Goal: Information Seeking & Learning: Learn about a topic

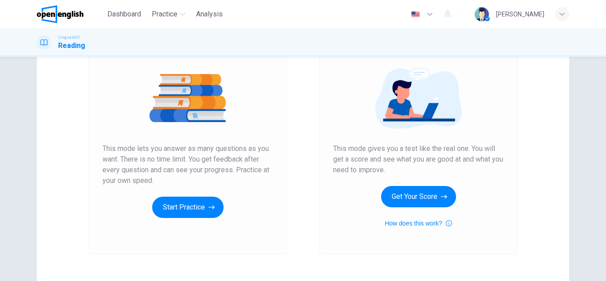
scroll to position [125, 0]
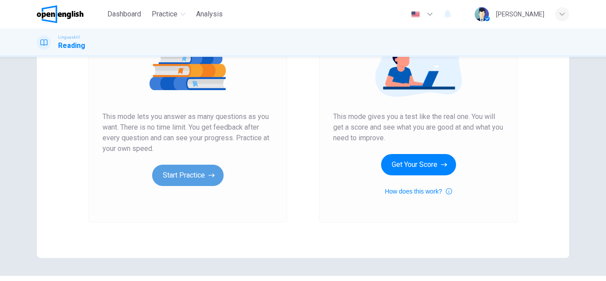
click at [196, 181] on button "Start Practice" at bounding box center [187, 175] width 71 height 21
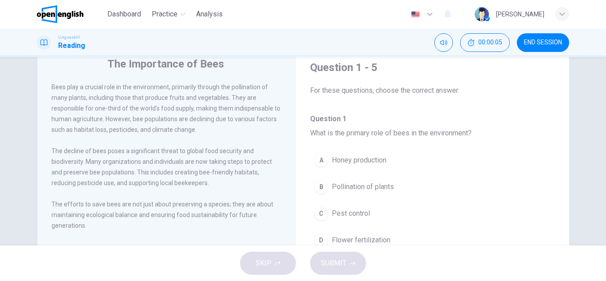
scroll to position [36, 0]
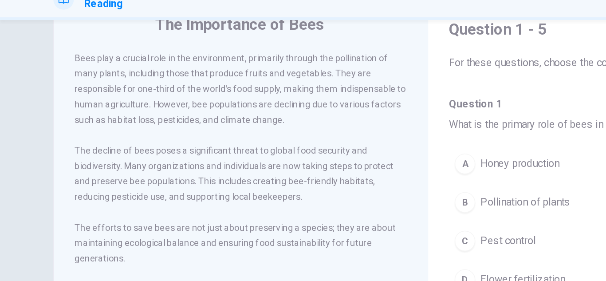
click at [31, 151] on div "The Importance of Bees Bees play a crucial role in the environment, primarily t…" at bounding box center [303, 193] width 561 height 308
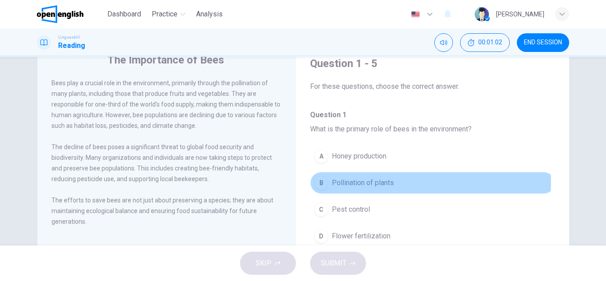
click at [379, 182] on span "Pollination of plants" at bounding box center [363, 182] width 62 height 11
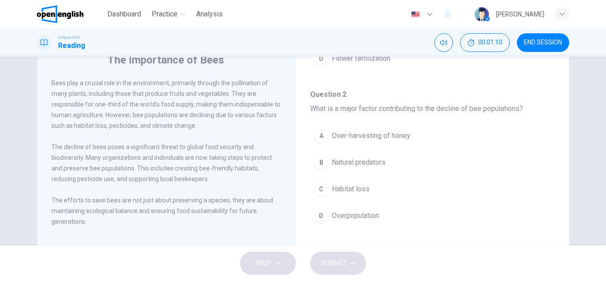
scroll to position [195, 0]
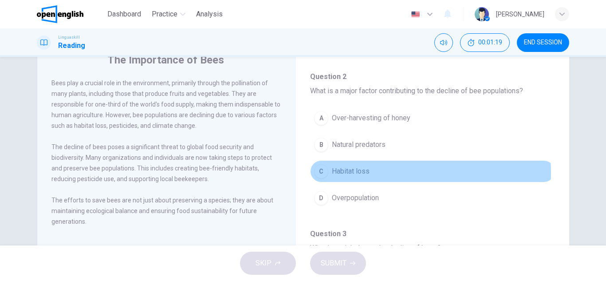
click at [364, 173] on span "Habitat loss" at bounding box center [351, 171] width 38 height 11
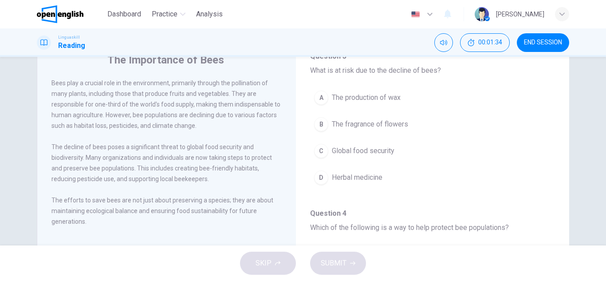
scroll to position [355, 0]
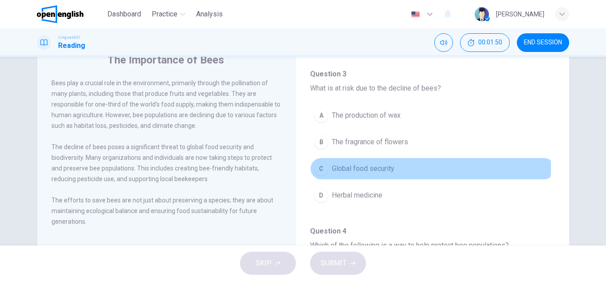
click at [372, 168] on span "Global food security" at bounding box center [363, 168] width 63 height 11
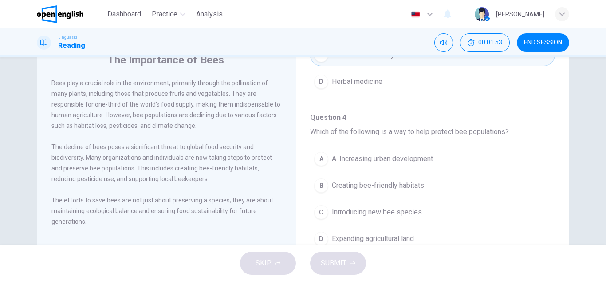
scroll to position [497, 0]
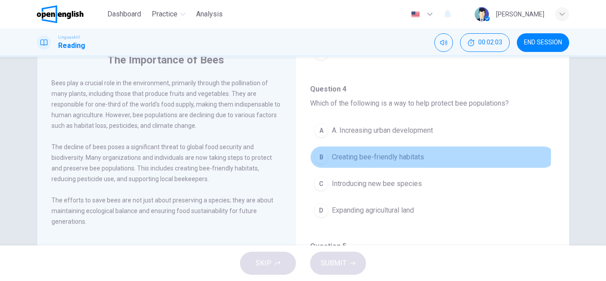
click at [374, 156] on span "Creating bee-friendly habitats" at bounding box center [378, 157] width 92 height 11
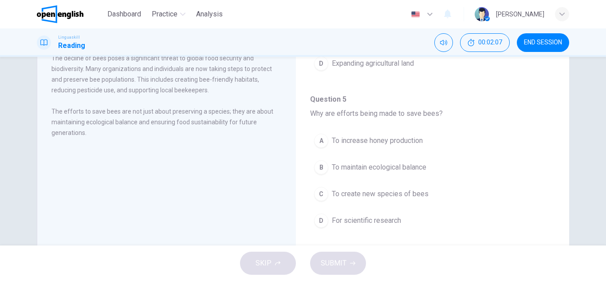
scroll to position [142, 0]
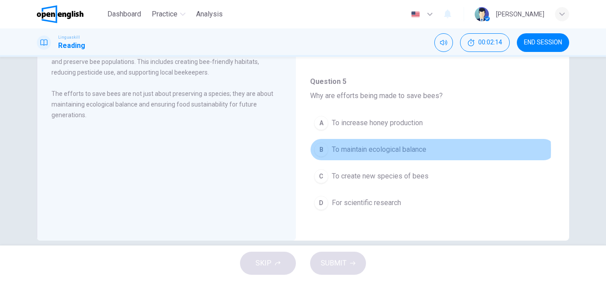
click at [383, 150] on span "To maintain ecological balance" at bounding box center [379, 149] width 95 height 11
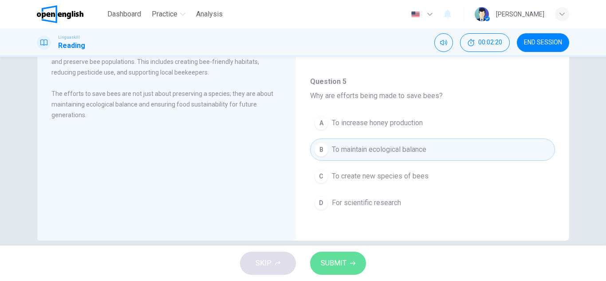
click at [343, 259] on span "SUBMIT" at bounding box center [334, 263] width 26 height 12
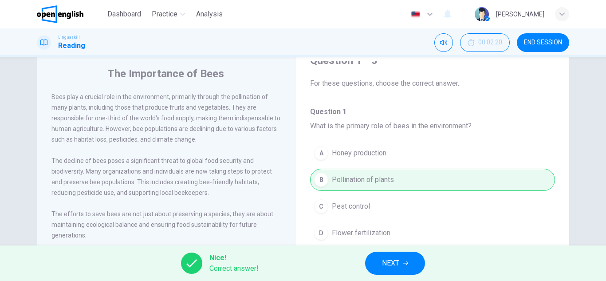
scroll to position [24, 0]
click at [534, 121] on h4 "Question 1 What is the primary role of bees in the environment?" at bounding box center [432, 117] width 245 height 25
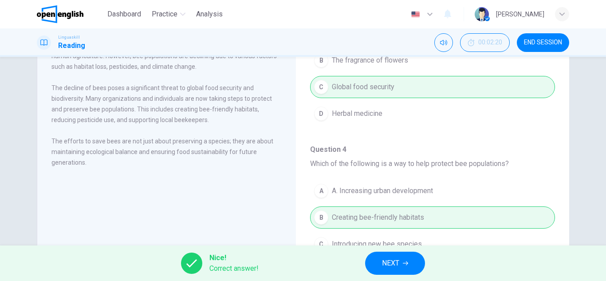
scroll to position [360, 0]
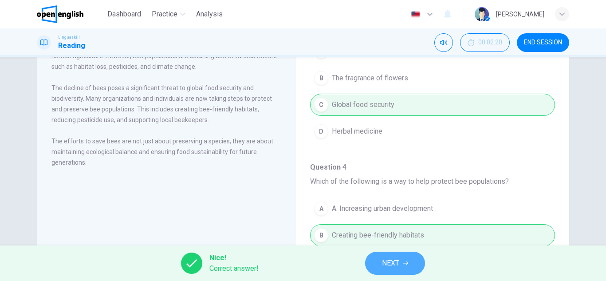
click at [383, 253] on button "NEXT" at bounding box center [395, 263] width 60 height 23
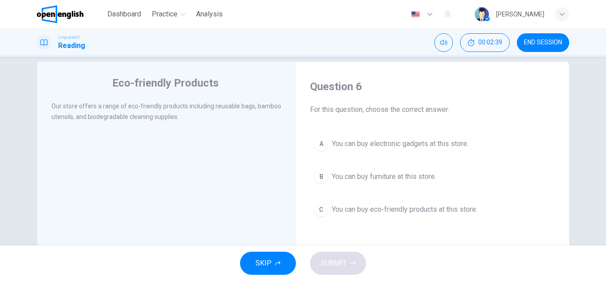
scroll to position [16, 0]
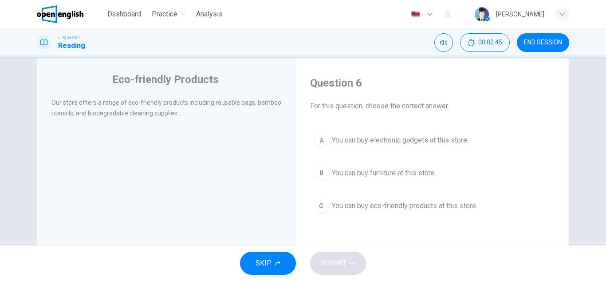
click at [398, 209] on span "You can buy eco-friendly products at this store." at bounding box center [405, 206] width 146 height 11
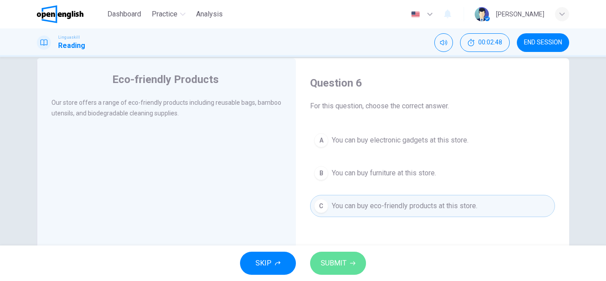
click at [343, 254] on button "SUBMIT" at bounding box center [338, 263] width 56 height 23
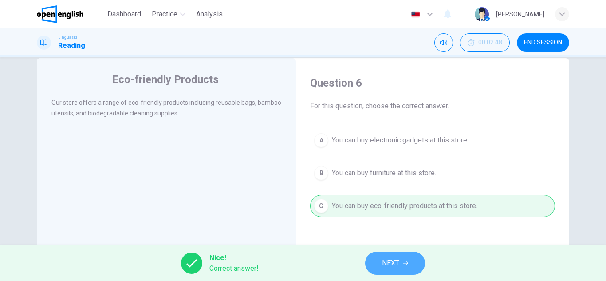
click at [401, 263] on button "NEXT" at bounding box center [395, 263] width 60 height 23
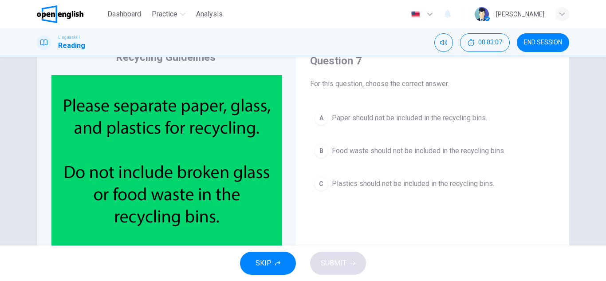
scroll to position [41, 0]
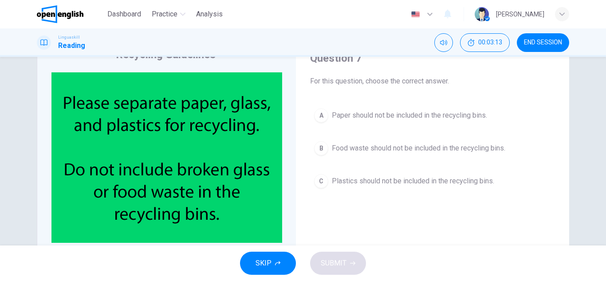
click at [406, 160] on div "A Paper should not be included in the recycling bins. B Food waste should not b…" at bounding box center [432, 148] width 245 height 88
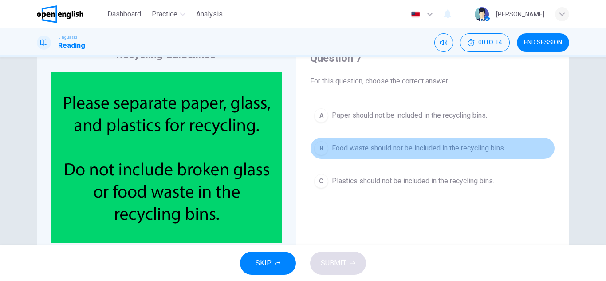
click at [412, 154] on button "B Food waste should not be included in the recycling bins." at bounding box center [432, 148] width 245 height 22
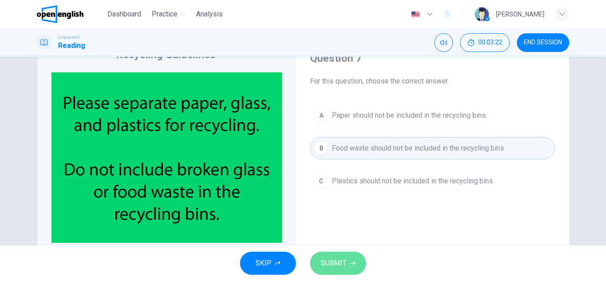
click at [337, 262] on span "SUBMIT" at bounding box center [334, 263] width 26 height 12
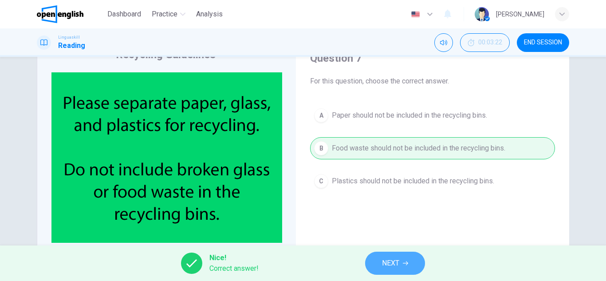
click at [383, 260] on span "NEXT" at bounding box center [390, 263] width 17 height 12
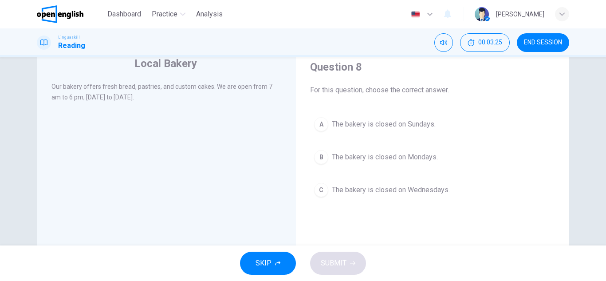
scroll to position [26, 0]
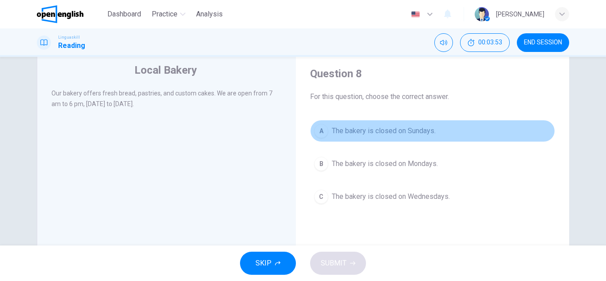
click at [368, 126] on span "The bakery is closed on Sundays." at bounding box center [384, 131] width 104 height 11
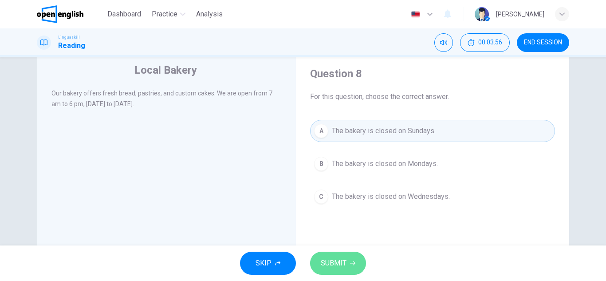
click at [339, 262] on span "SUBMIT" at bounding box center [334, 263] width 26 height 12
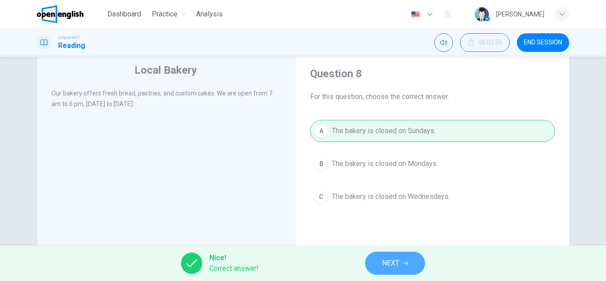
click at [387, 261] on span "NEXT" at bounding box center [390, 263] width 17 height 12
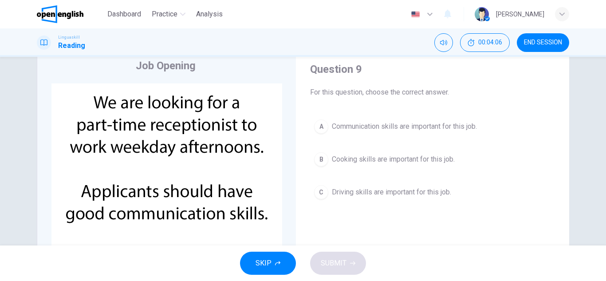
scroll to position [28, 0]
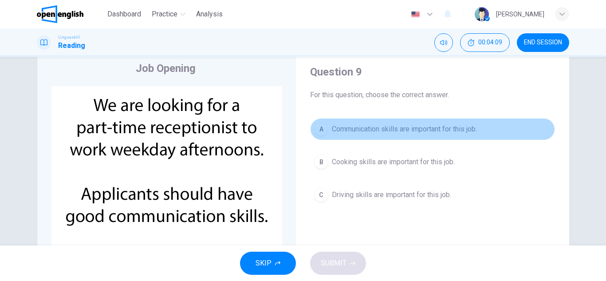
click at [381, 132] on span "Communication skills are important for this job." at bounding box center [404, 129] width 145 height 11
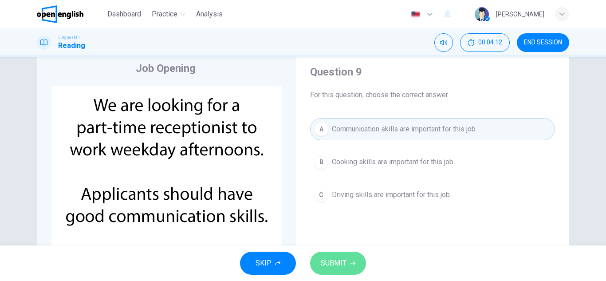
click at [341, 258] on span "SUBMIT" at bounding box center [334, 263] width 26 height 12
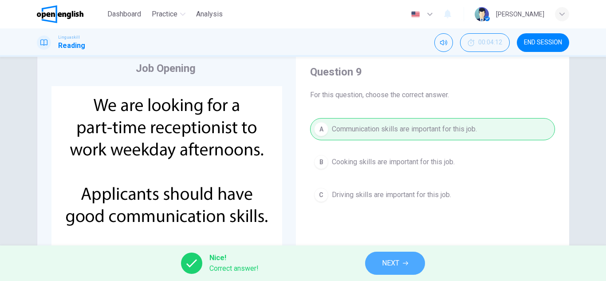
click at [384, 258] on span "NEXT" at bounding box center [390, 263] width 17 height 12
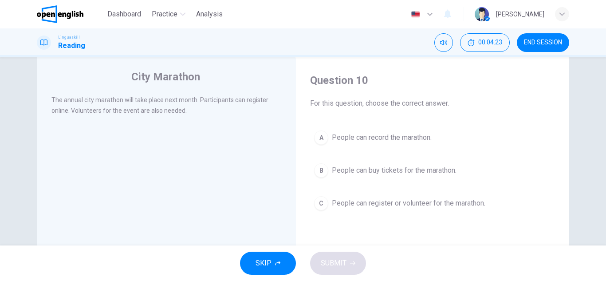
scroll to position [22, 0]
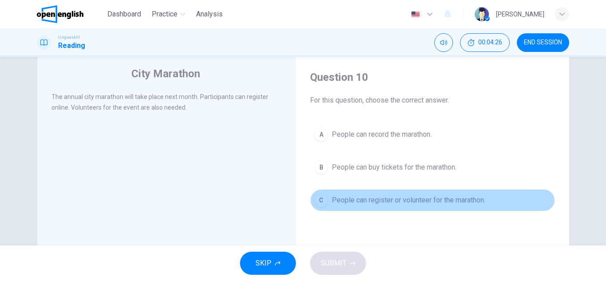
click at [395, 199] on span "People can register or volunteer for the marathon." at bounding box center [409, 200] width 154 height 11
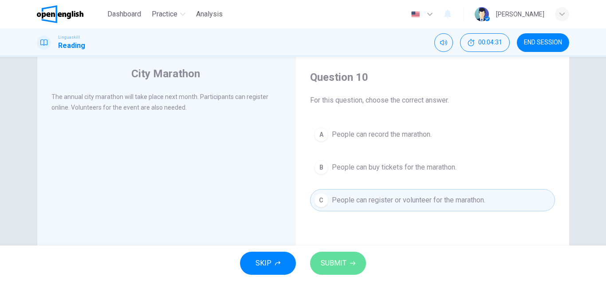
click at [339, 259] on span "SUBMIT" at bounding box center [334, 263] width 26 height 12
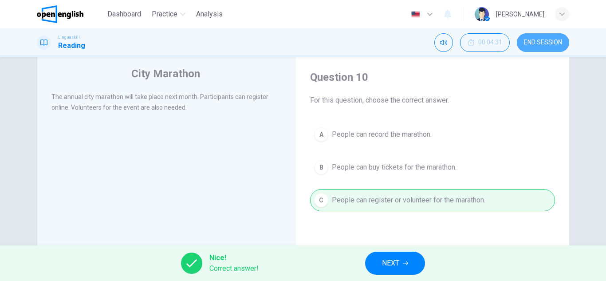
click at [536, 49] on button "END SESSION" at bounding box center [543, 42] width 52 height 19
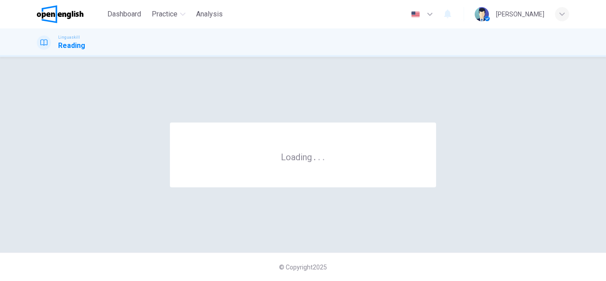
scroll to position [0, 0]
